Goal: Information Seeking & Learning: Learn about a topic

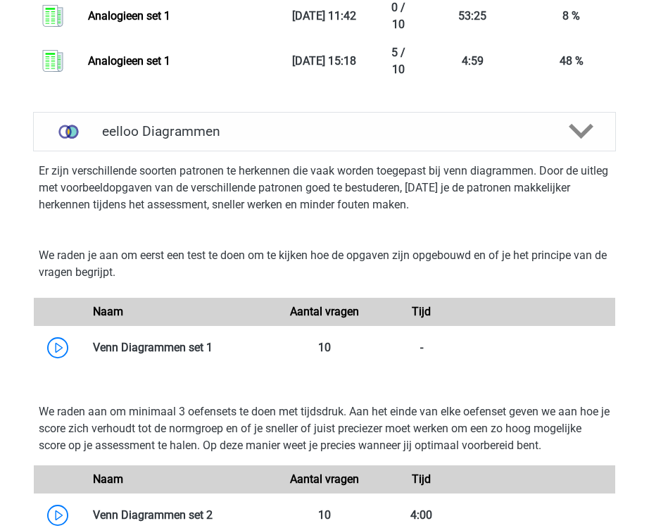
scroll to position [2960, 0]
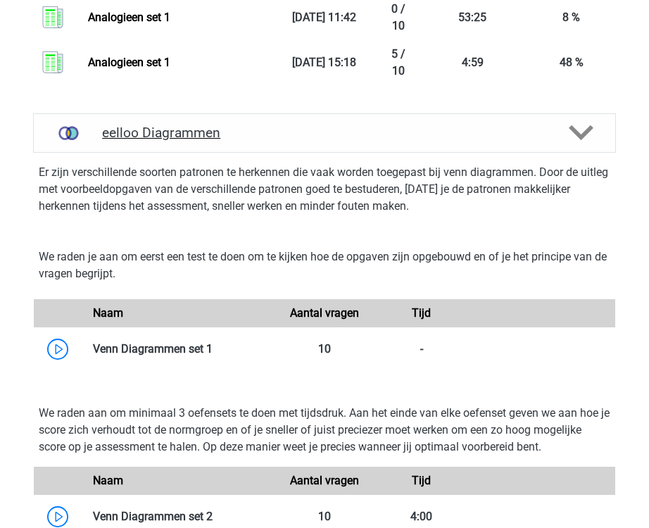
click at [466, 153] on div "eelloo Diagrammen" at bounding box center [324, 132] width 583 height 39
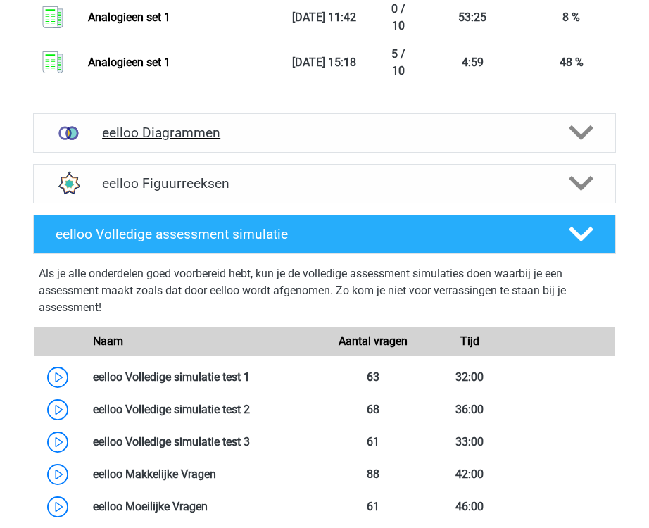
click at [466, 153] on div "eelloo Diagrammen" at bounding box center [324, 132] width 583 height 39
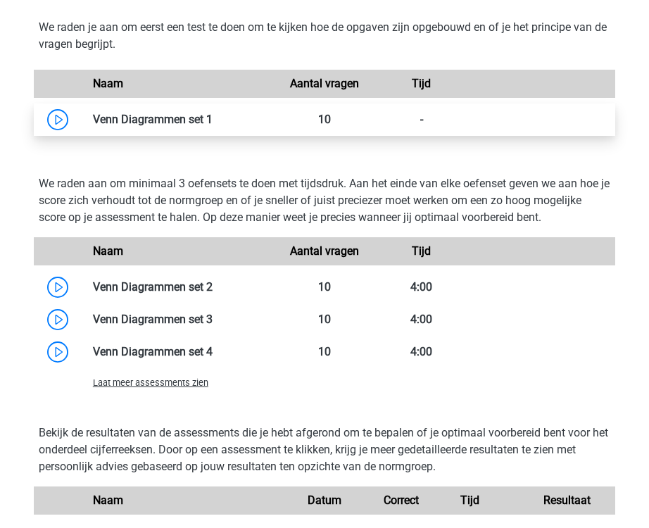
scroll to position [3214, 0]
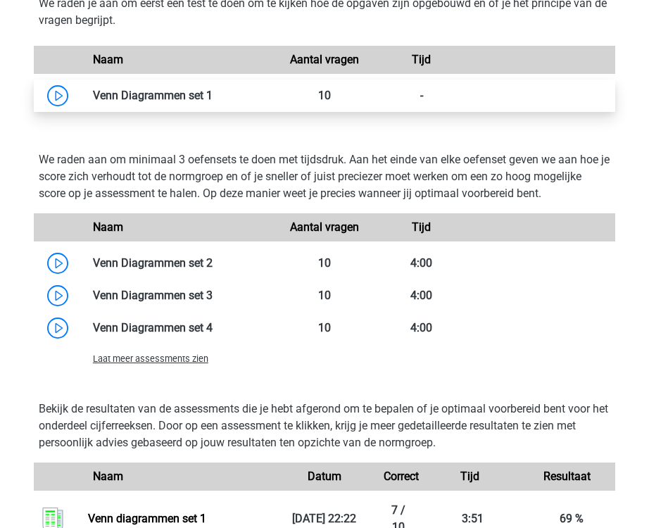
click at [213, 102] on link at bounding box center [213, 95] width 0 height 13
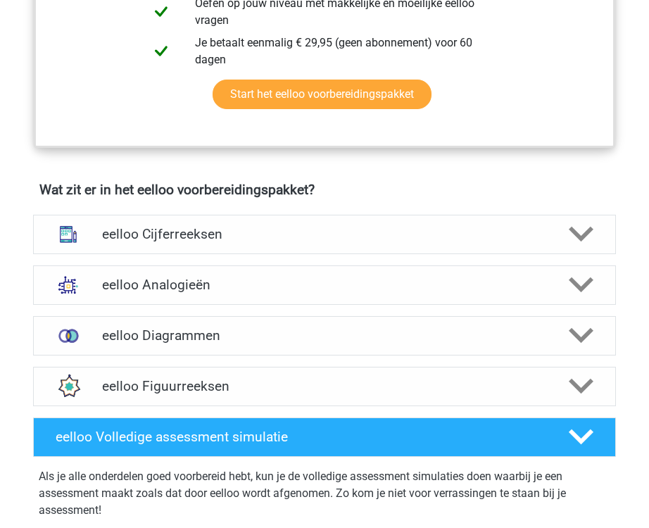
scroll to position [739, 0]
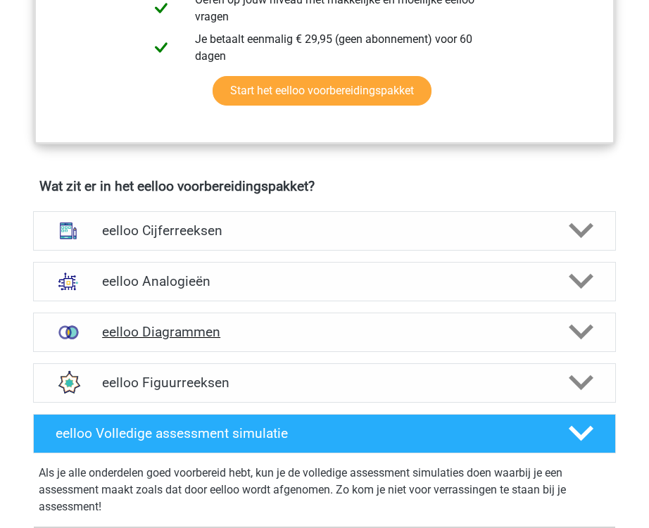
click at [222, 340] on h4 "eelloo Diagrammen" at bounding box center [324, 332] width 445 height 16
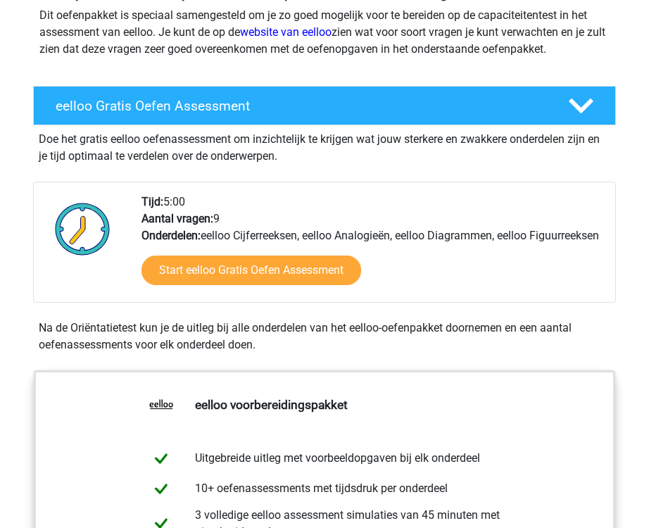
scroll to position [0, 0]
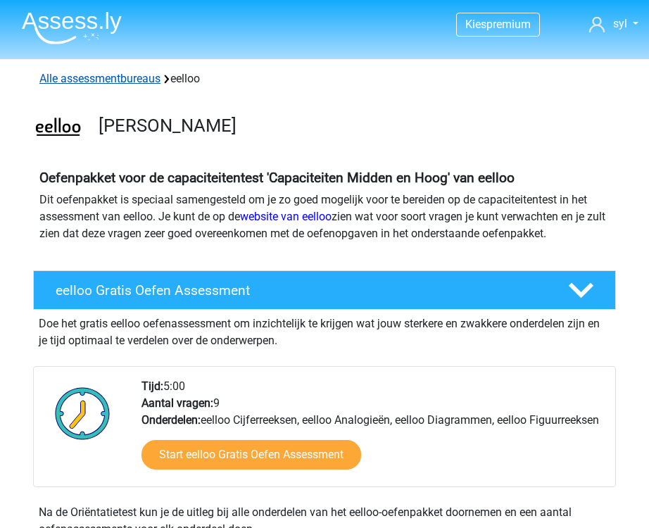
click at [127, 80] on link "Alle assessmentbureaus" at bounding box center [99, 78] width 121 height 13
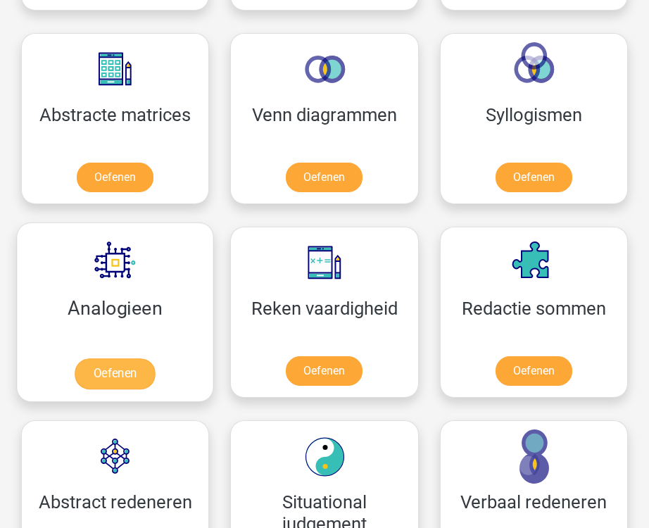
scroll to position [1533, 0]
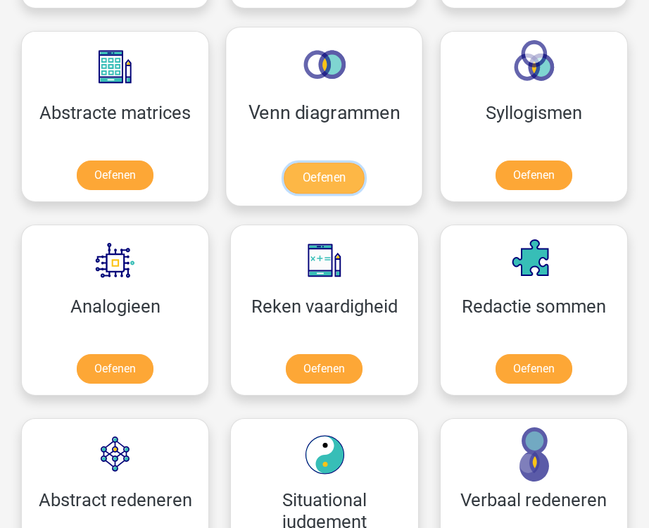
click at [327, 177] on link "Oefenen" at bounding box center [324, 178] width 80 height 31
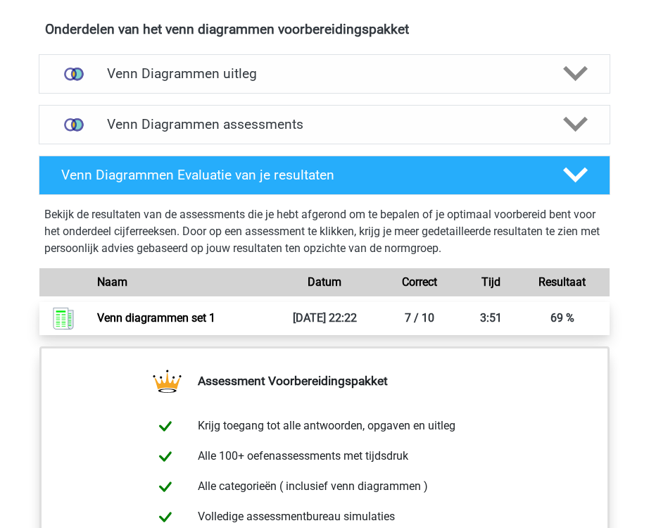
scroll to position [532, 0]
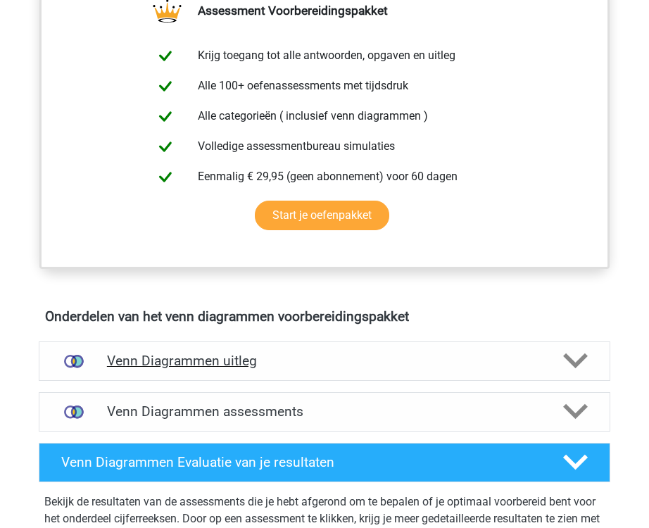
click at [239, 366] on h4 "Venn Diagrammen uitleg" at bounding box center [324, 361] width 435 height 16
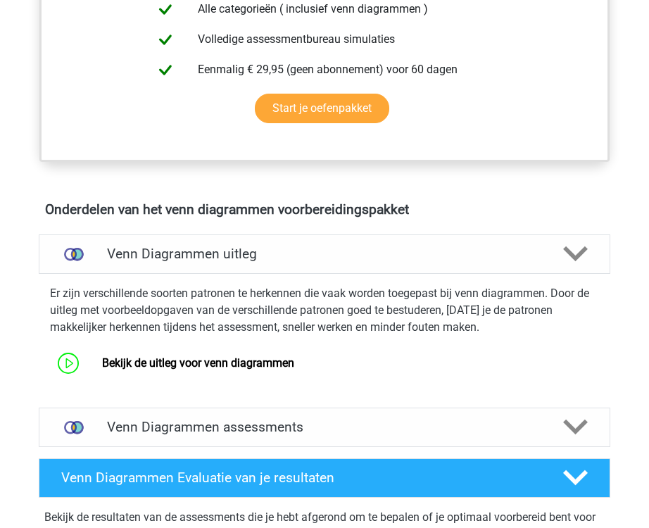
scroll to position [647, 0]
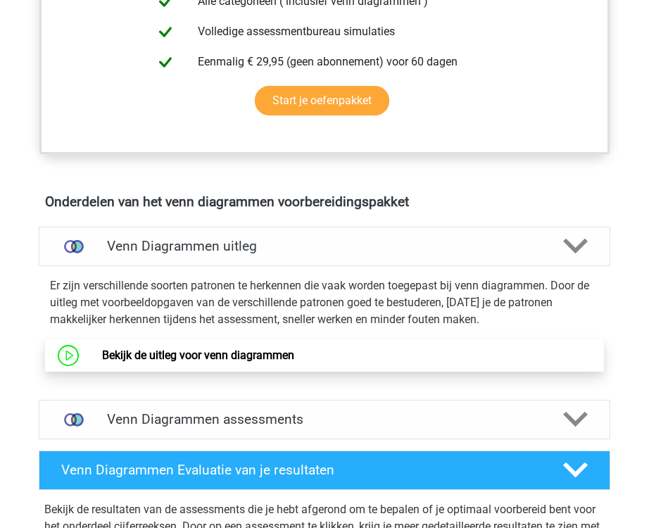
click at [209, 348] on link "Bekijk de uitleg voor venn diagrammen" at bounding box center [198, 354] width 192 height 13
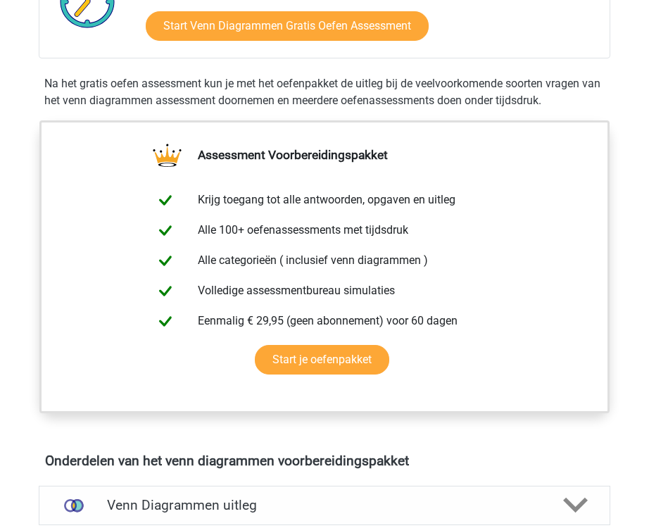
scroll to position [0, 0]
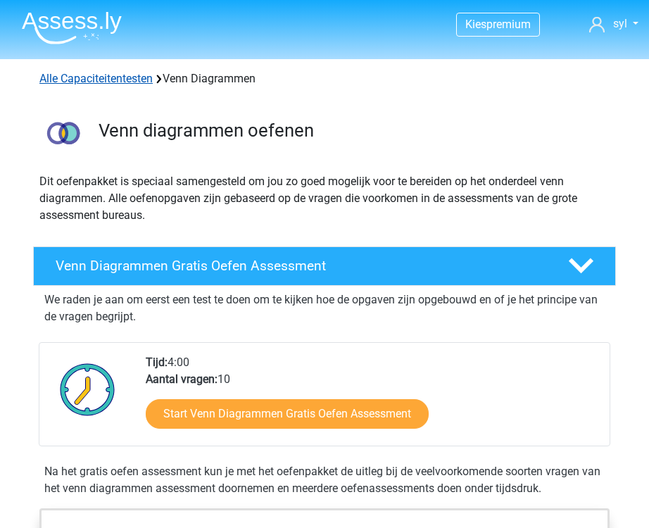
click at [103, 75] on link "Alle Capaciteitentesten" at bounding box center [95, 78] width 113 height 13
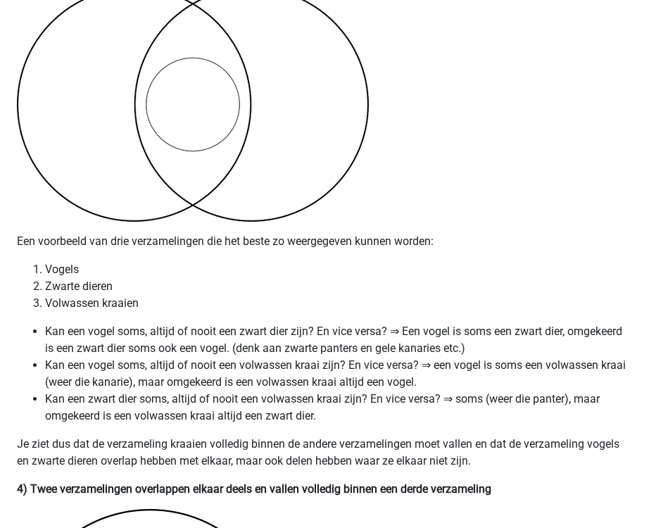
scroll to position [1894, 0]
click at [67, 277] on li "Vogels" at bounding box center [338, 268] width 587 height 17
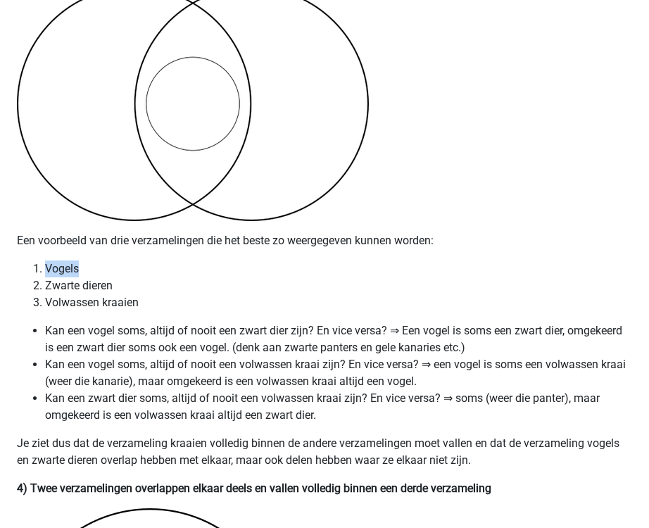
click at [67, 277] on li "Vogels" at bounding box center [338, 268] width 587 height 17
click at [61, 294] on li "Zwarte dieren" at bounding box center [338, 285] width 587 height 17
click at [108, 345] on li "Kan een vogel soms, altijd of nooit een zwart dier zijn? En vice versa? ⇒ Een v…" at bounding box center [338, 339] width 587 height 34
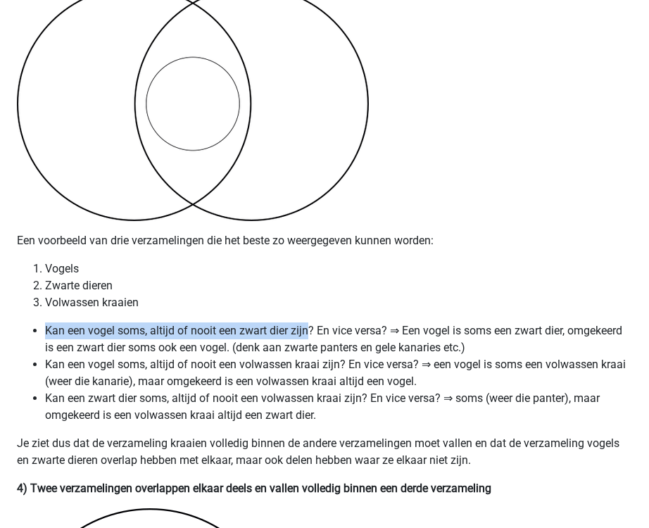
drag, startPoint x: 47, startPoint y: 356, endPoint x: 313, endPoint y: 348, distance: 265.5
click at [313, 348] on li "Kan een vogel soms, altijd of nooit een zwart dier zijn? En vice versa? ⇒ Een v…" at bounding box center [338, 339] width 587 height 34
click at [103, 350] on li "Kan een vogel soms, altijd of nooit een zwart dier zijn? En vice versa? ⇒ Een v…" at bounding box center [338, 339] width 587 height 34
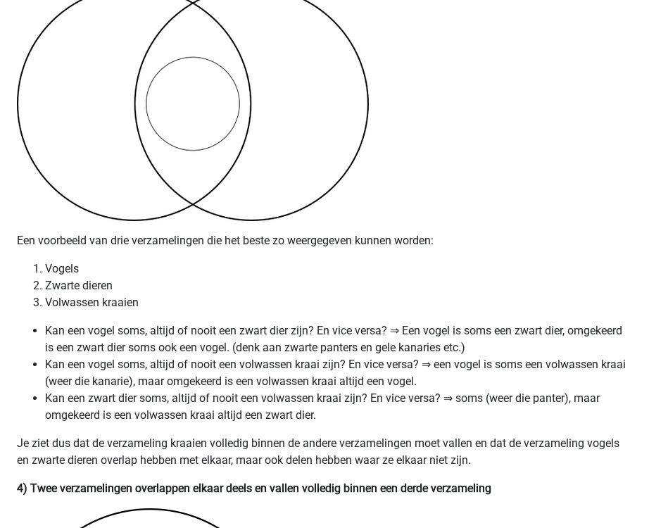
click at [136, 353] on li "Kan een vogel soms, altijd of nooit een zwart dier zijn? En vice versa? ⇒ Een v…" at bounding box center [338, 339] width 587 height 34
drag, startPoint x: 426, startPoint y: 350, endPoint x: 570, endPoint y: 347, distance: 143.6
click at [570, 347] on li "Kan een vogel soms, altijd of nooit een zwart dier zijn? En vice versa? ⇒ Een v…" at bounding box center [338, 339] width 587 height 34
click at [603, 353] on li "Kan een vogel soms, altijd of nooit een zwart dier zijn? En vice versa? ⇒ Een v…" at bounding box center [338, 339] width 587 height 34
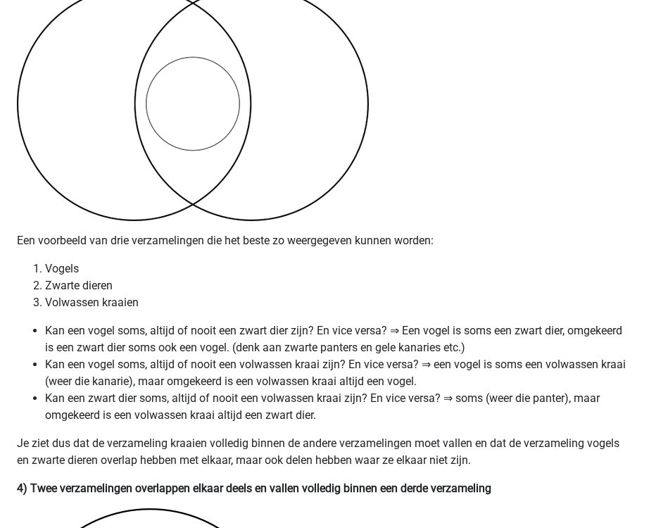
click at [101, 385] on li "Kan een vogel soms, altijd of nooit een volwassen kraai zijn? En vice versa? ⇒ …" at bounding box center [338, 373] width 587 height 34
click at [61, 277] on li "Vogels" at bounding box center [338, 268] width 587 height 17
click at [79, 311] on li "Volwassen kraaien" at bounding box center [338, 302] width 587 height 17
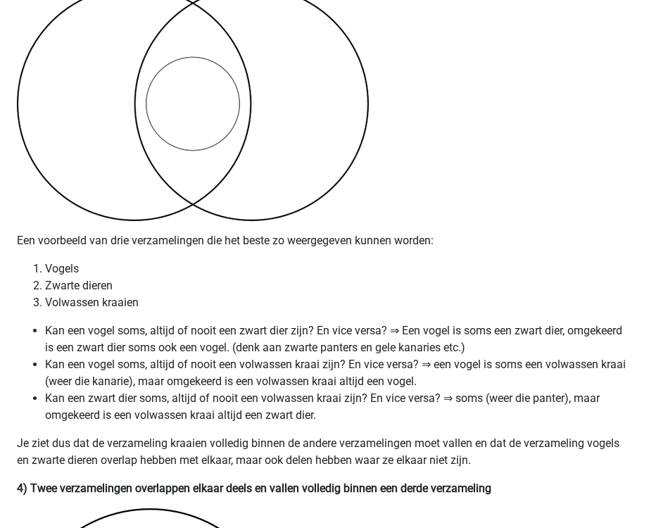
click at [355, 390] on li "Kan een vogel soms, altijd of nooit een volwassen kraai zijn? En vice versa? ⇒ …" at bounding box center [338, 373] width 587 height 34
click at [65, 294] on li "Zwarte dieren" at bounding box center [338, 285] width 587 height 17
click at [76, 311] on li "Volwassen kraaien" at bounding box center [338, 302] width 587 height 17
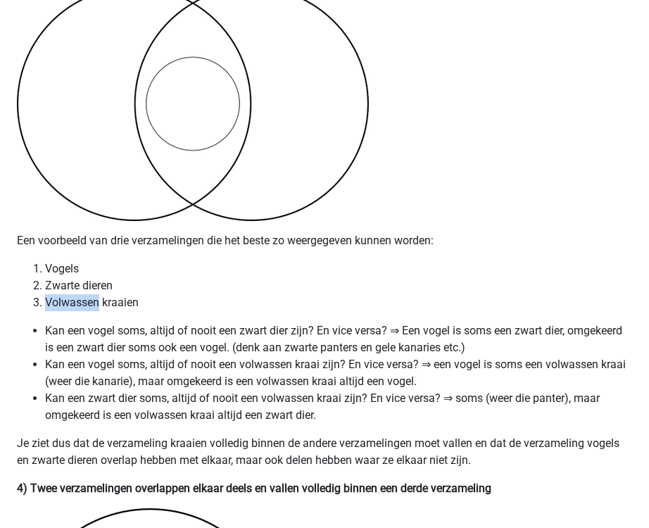
click at [76, 311] on li "Volwassen kraaien" at bounding box center [338, 302] width 587 height 17
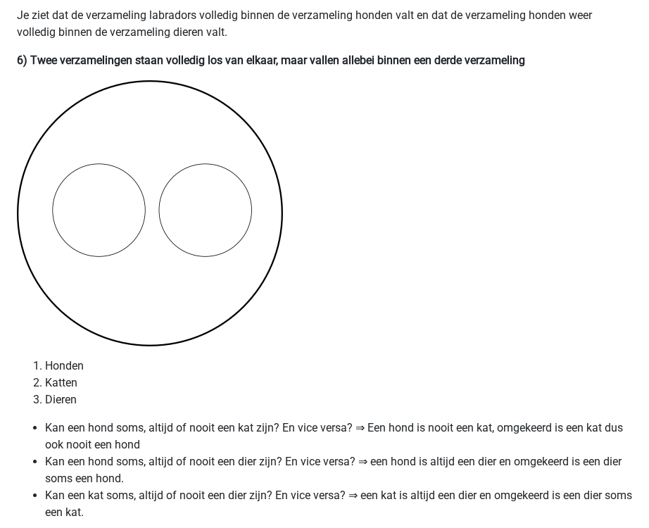
scroll to position [3550, 0]
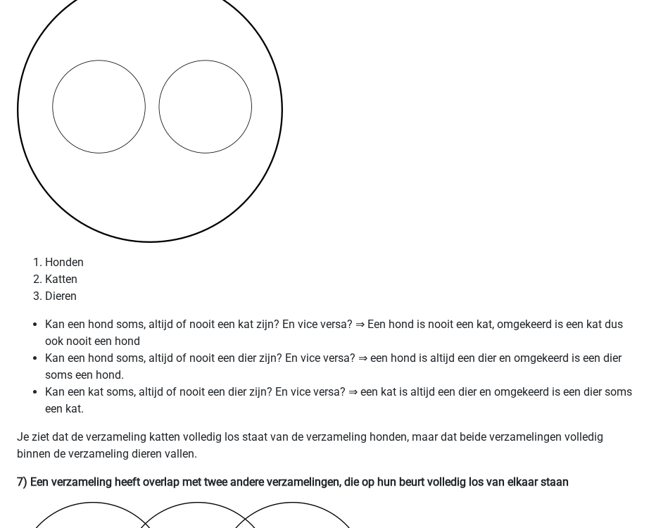
click at [448, 350] on li "Kan een hond soms, altijd of nooit een kat zijn? En vice versa? ⇒ Een hond is n…" at bounding box center [338, 333] width 587 height 34
click at [94, 124] on img at bounding box center [150, 110] width 266 height 266
click at [213, 120] on img at bounding box center [150, 110] width 266 height 266
click at [62, 417] on li "Kan een kat soms, altijd of nooit een dier zijn? En vice versa? ⇒ een kat is al…" at bounding box center [338, 401] width 587 height 34
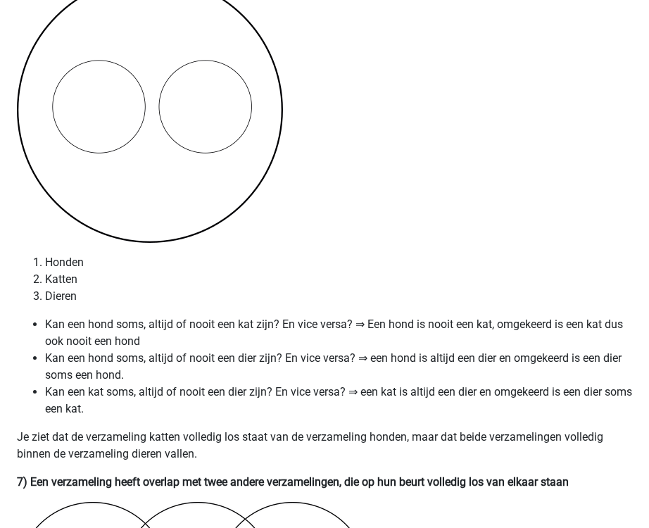
click at [429, 417] on li "Kan een kat soms, altijd of nooit een dier zijn? En vice versa? ⇒ een kat is al…" at bounding box center [338, 401] width 587 height 34
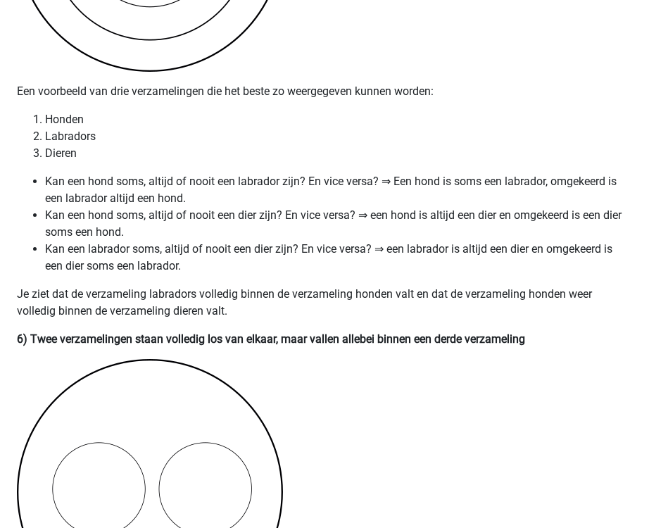
scroll to position [2702, 0]
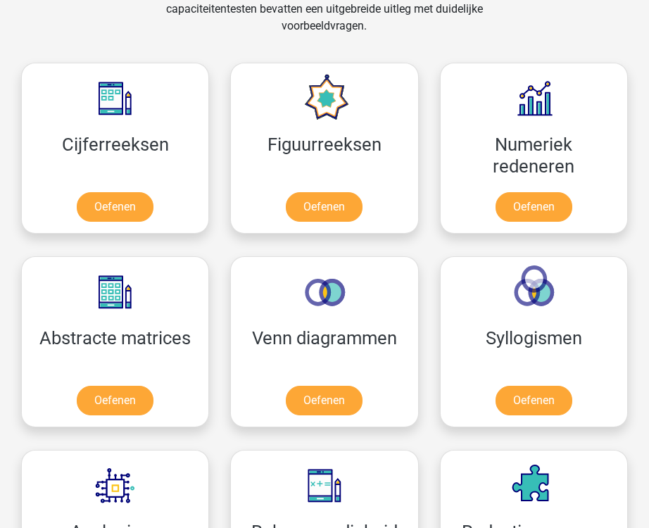
scroll to position [613, 0]
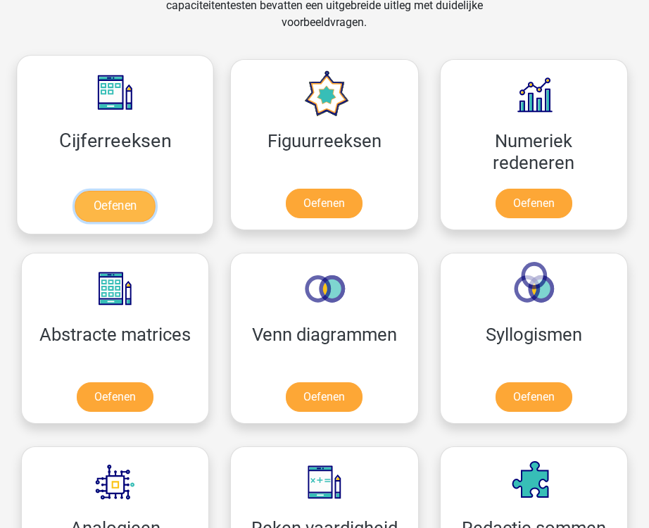
click at [117, 197] on link "Oefenen" at bounding box center [115, 206] width 80 height 31
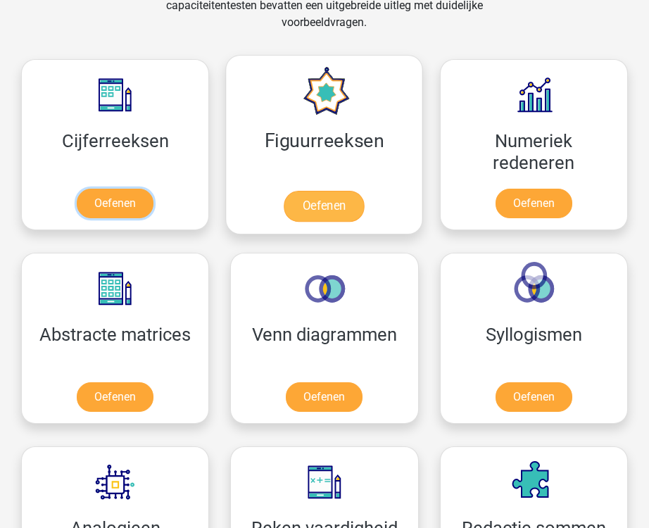
scroll to position [0, 0]
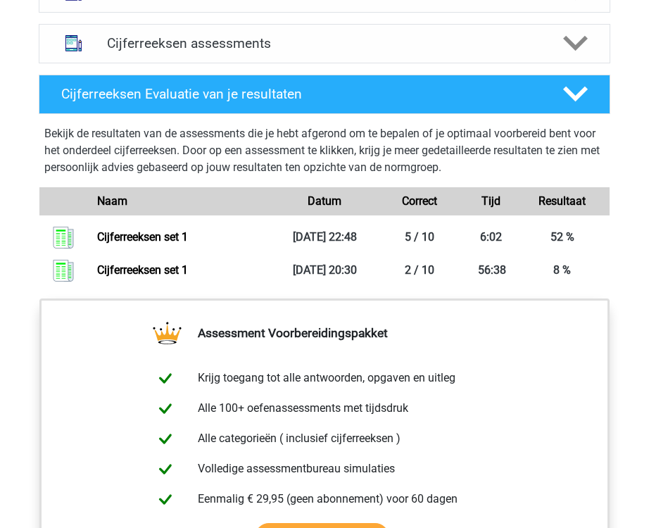
scroll to position [930, 0]
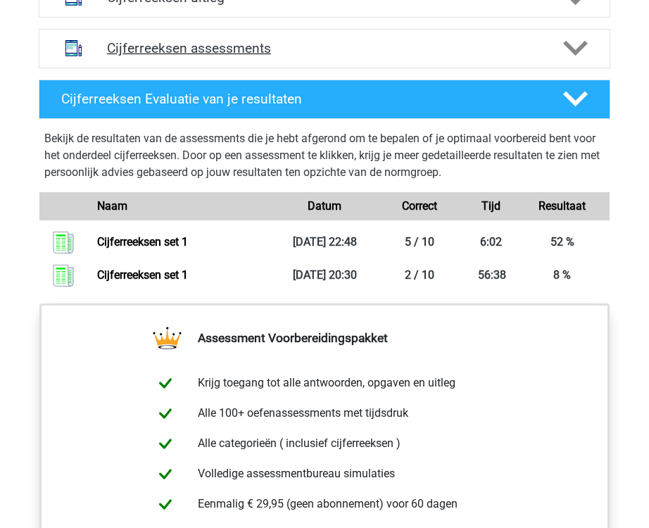
click at [299, 45] on h4 "Cijferreeksen assessments" at bounding box center [324, 48] width 435 height 16
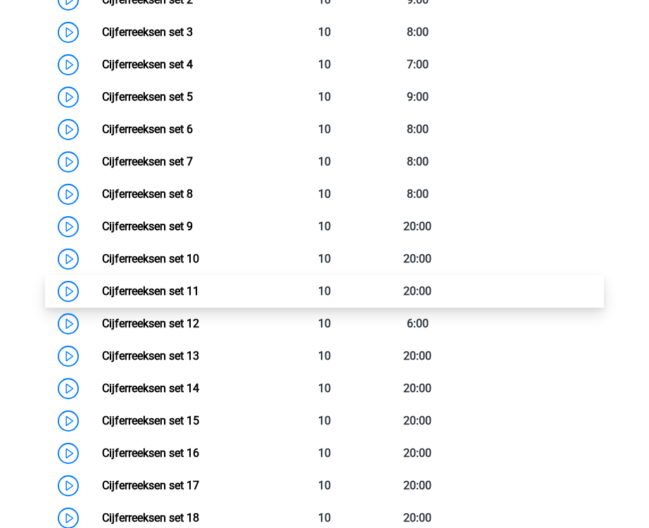
scroll to position [1111, 0]
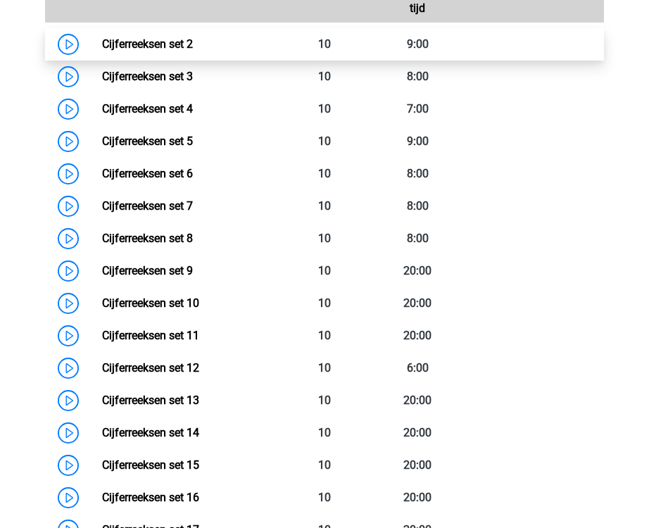
click at [171, 50] on link "Cijferreeksen set 2" at bounding box center [147, 43] width 91 height 13
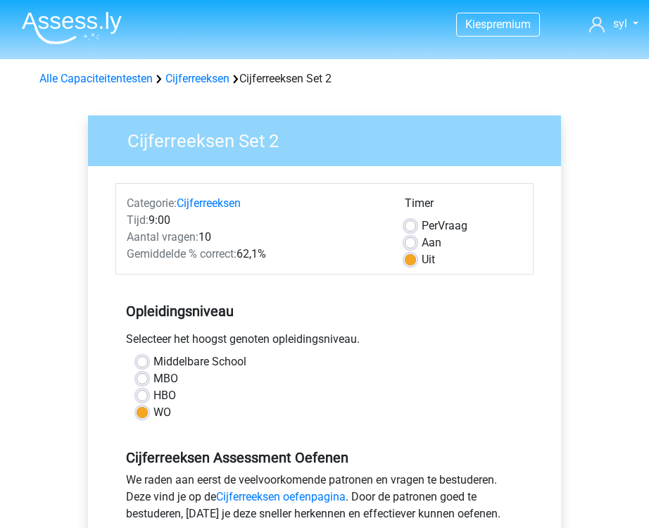
scroll to position [56, 0]
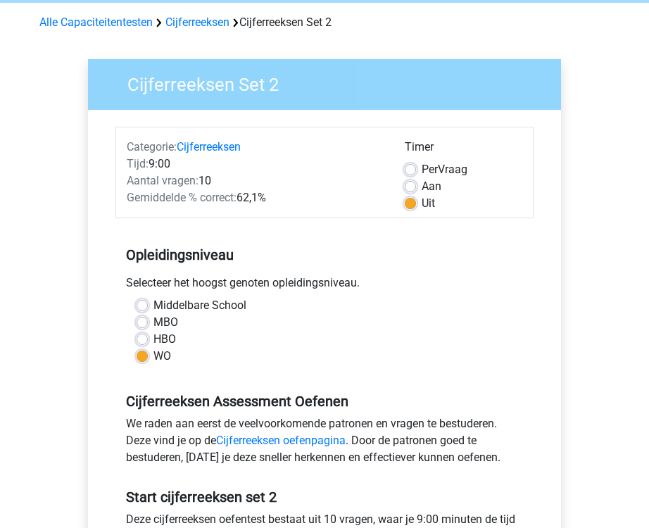
click at [422, 167] on label "Per Vraag" at bounding box center [445, 169] width 46 height 17
click at [413, 167] on input "Per Vraag" at bounding box center [410, 168] width 11 height 14
radio input "true"
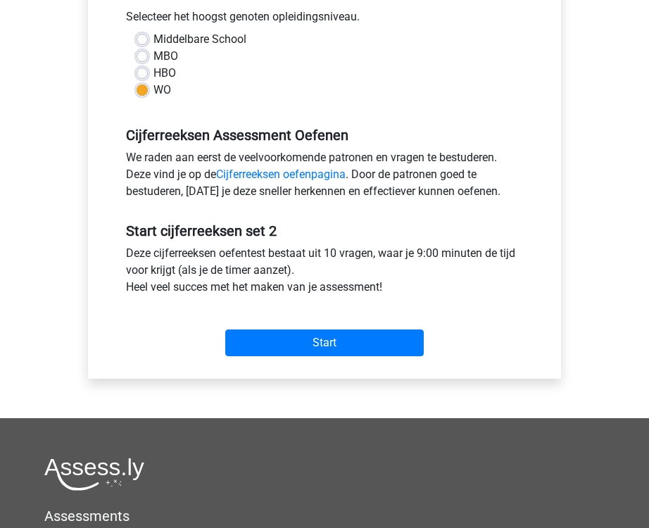
scroll to position [466, 0]
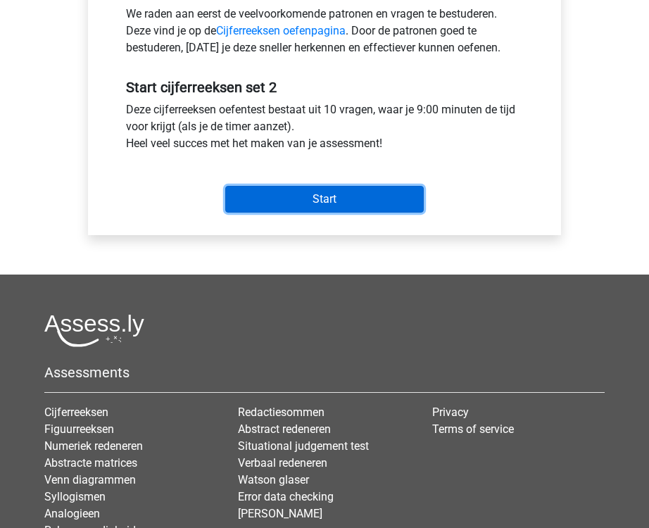
click at [297, 204] on input "Start" at bounding box center [324, 199] width 199 height 27
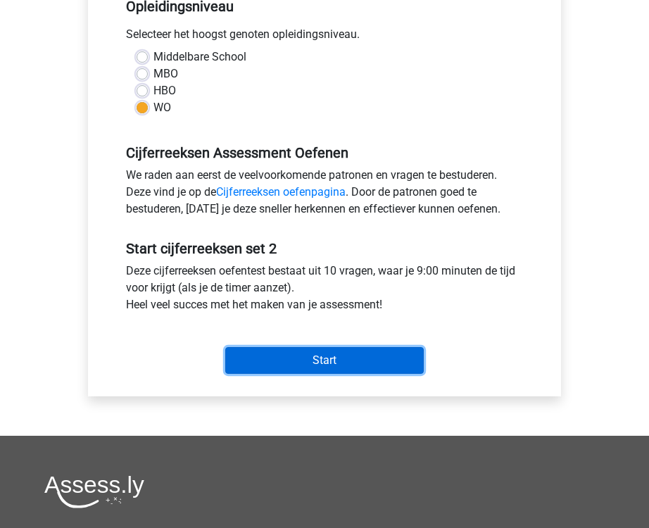
scroll to position [0, 0]
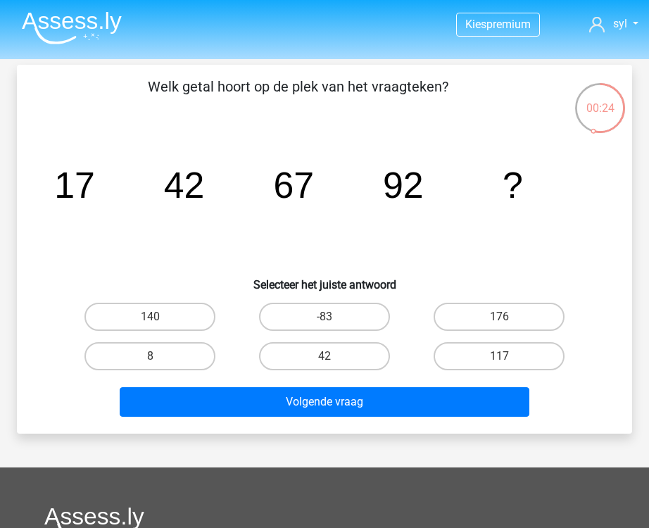
click at [502, 357] on input "117" at bounding box center [503, 360] width 9 height 9
radio input "true"
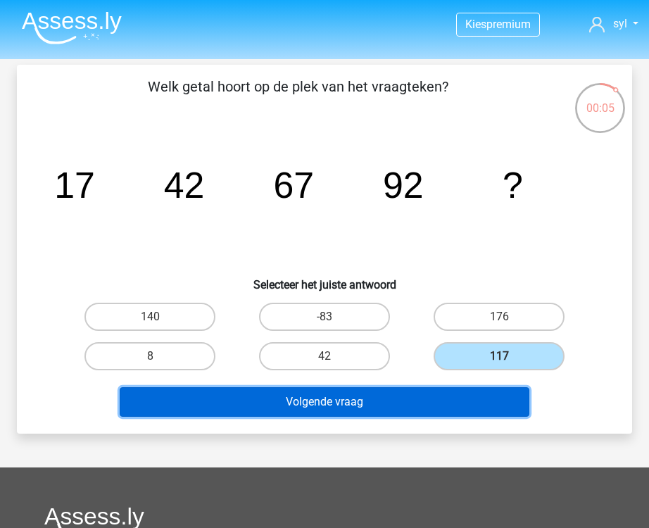
click at [444, 408] on button "Volgende vraag" at bounding box center [325, 402] width 410 height 30
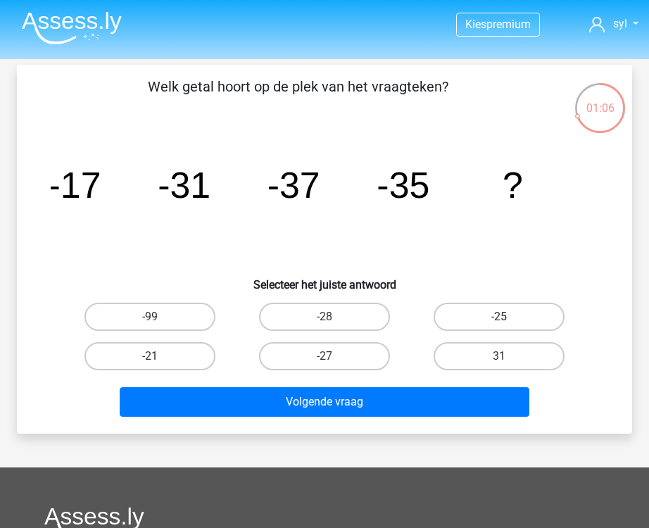
click at [494, 311] on label "-25" at bounding box center [499, 317] width 131 height 28
click at [499, 317] on input "-25" at bounding box center [503, 321] width 9 height 9
radio input "true"
